Goal: Information Seeking & Learning: Learn about a topic

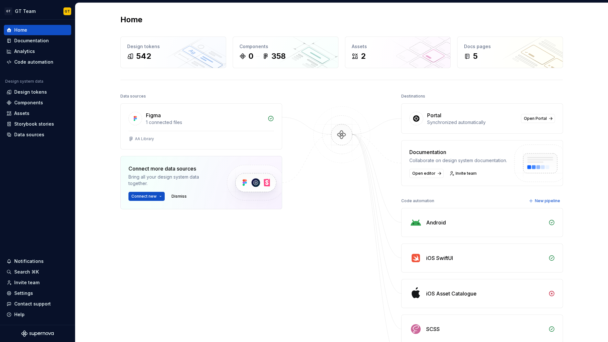
scroll to position [130, 0]
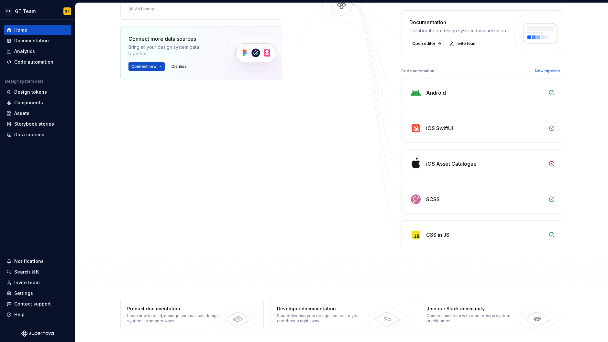
click at [442, 236] on div "CSS in JS" at bounding box center [437, 235] width 23 height 8
click at [409, 237] on img at bounding box center [415, 235] width 13 height 13
click at [437, 232] on div "CSS in JS" at bounding box center [437, 235] width 23 height 8
click at [415, 237] on img at bounding box center [415, 235] width 13 height 13
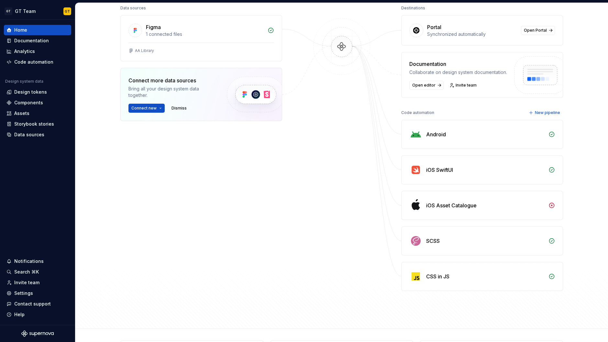
scroll to position [109, 0]
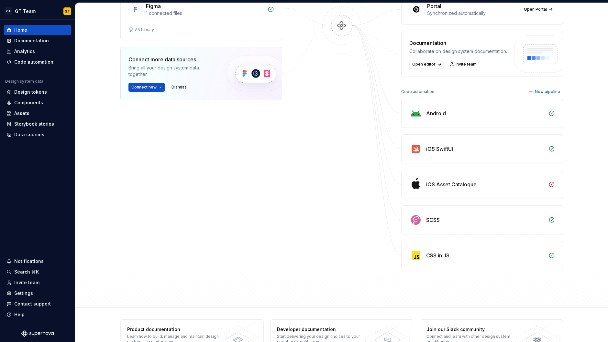
click at [435, 254] on div "CSS in JS" at bounding box center [437, 256] width 23 height 8
drag, startPoint x: 461, startPoint y: 261, endPoint x: 406, endPoint y: 260, distance: 54.6
click at [406, 260] on div "CSS in JS" at bounding box center [481, 256] width 161 height 28
click at [407, 260] on div "CSS in JS" at bounding box center [481, 256] width 161 height 28
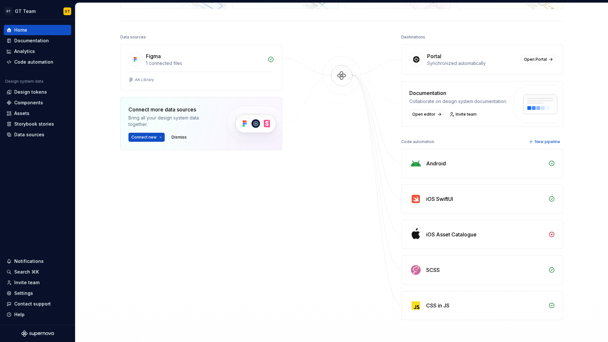
scroll to position [0, 0]
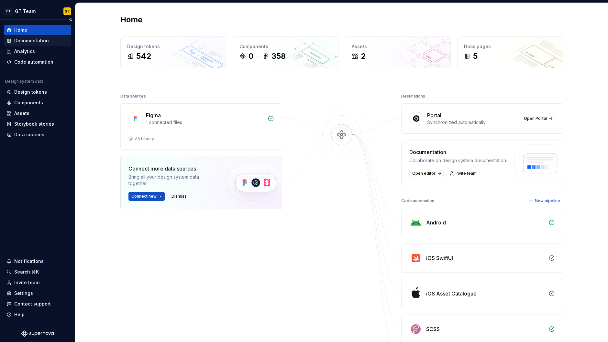
click at [41, 39] on div "Documentation" at bounding box center [31, 41] width 35 height 6
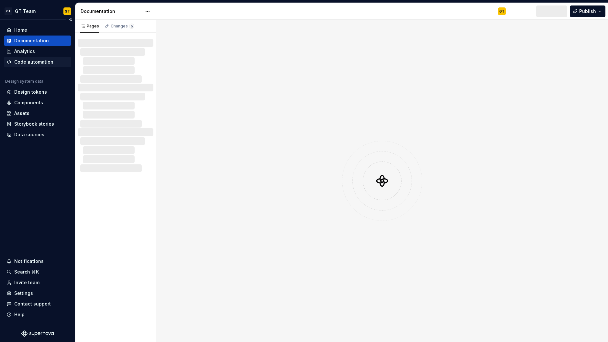
click at [29, 61] on div "Code automation" at bounding box center [33, 62] width 39 height 6
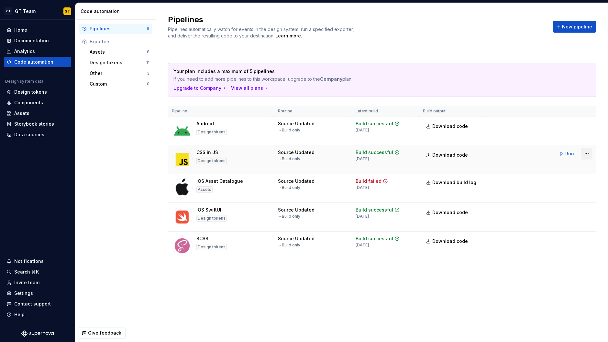
click at [590, 154] on html "GT GT Team GT Home Documentation Analytics Code automation Design system data D…" at bounding box center [304, 171] width 608 height 342
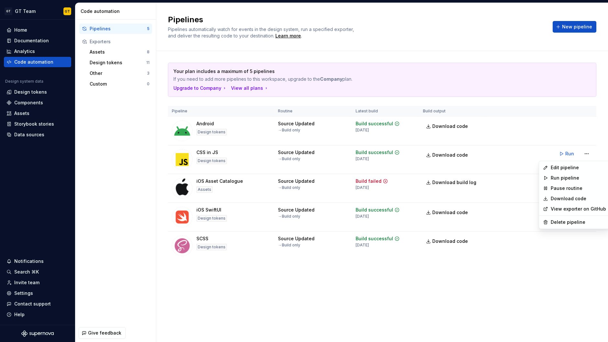
click at [537, 286] on html "GT GT Team GT Home Documentation Analytics Code automation Design system data D…" at bounding box center [304, 171] width 608 height 342
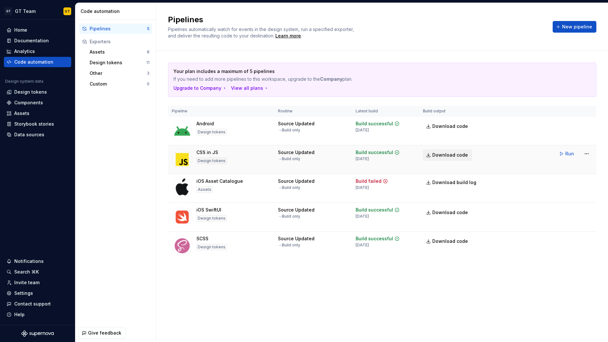
click at [446, 156] on span "Download code" at bounding box center [450, 155] width 36 height 6
click at [117, 52] on div "Assets" at bounding box center [118, 52] width 57 height 6
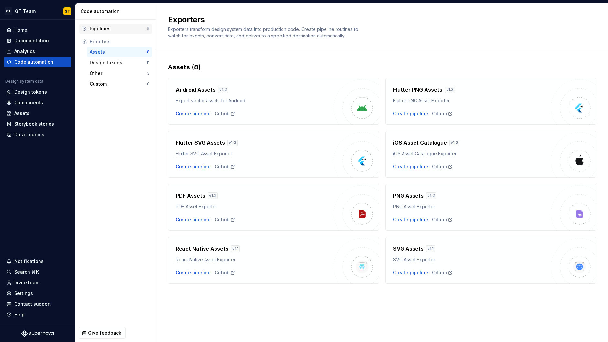
click at [126, 27] on div "Pipelines" at bounding box center [118, 29] width 57 height 6
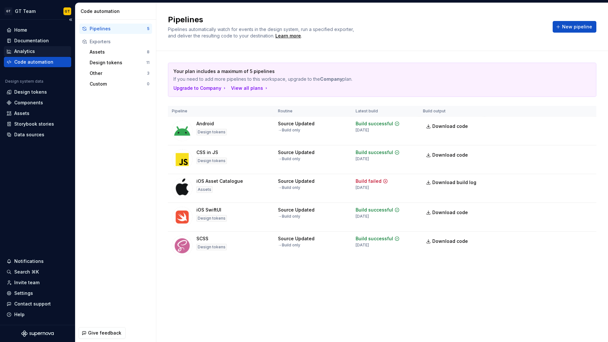
click at [36, 54] on div "Analytics" at bounding box center [37, 51] width 62 height 6
click at [36, 49] on div "Analytics" at bounding box center [37, 51] width 62 height 6
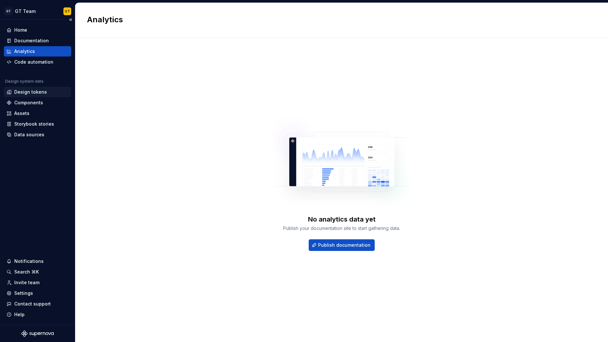
click at [38, 93] on div "Design tokens" at bounding box center [30, 92] width 33 height 6
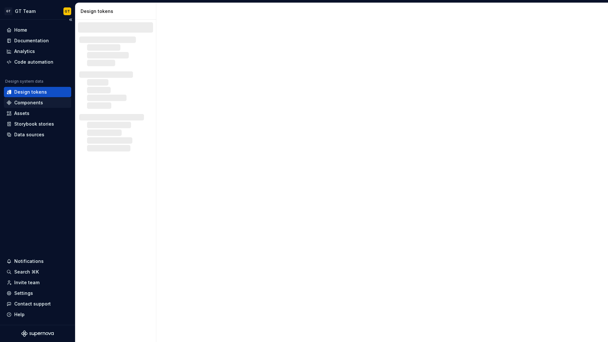
click at [36, 104] on div "Components" at bounding box center [28, 103] width 29 height 6
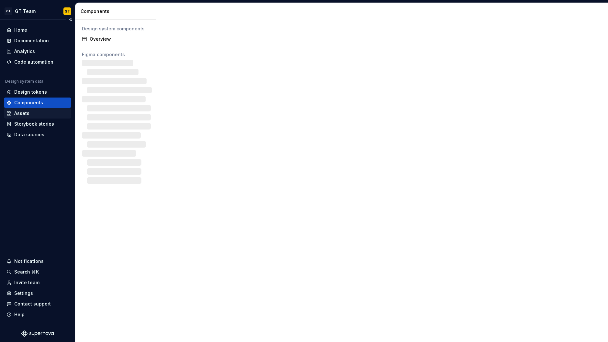
click at [30, 111] on div "Assets" at bounding box center [37, 113] width 62 height 6
